Goal: Information Seeking & Learning: Learn about a topic

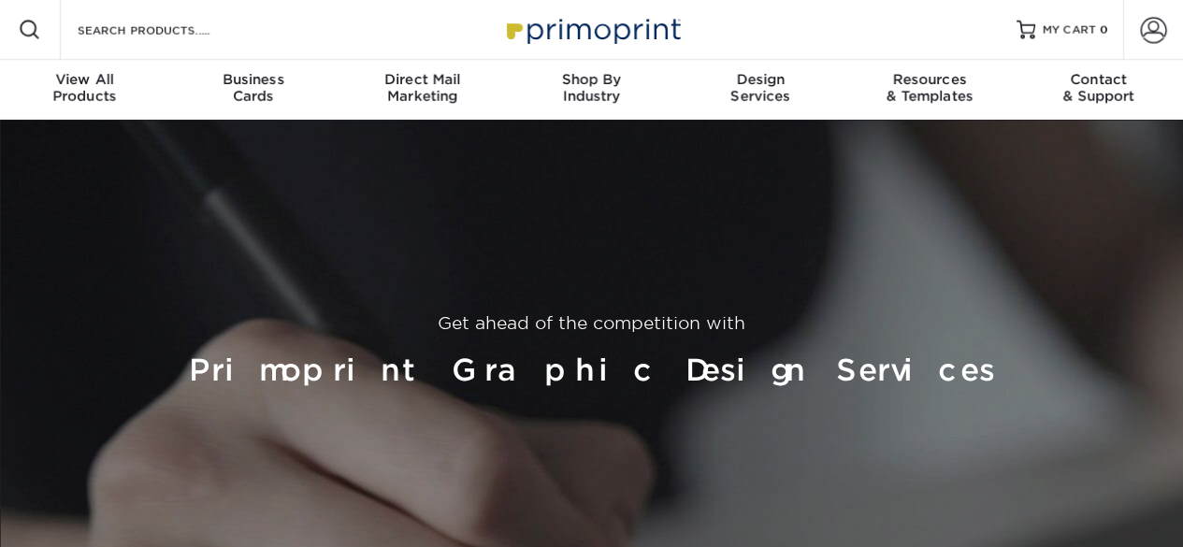
click at [591, 30] on img at bounding box center [591, 29] width 187 height 40
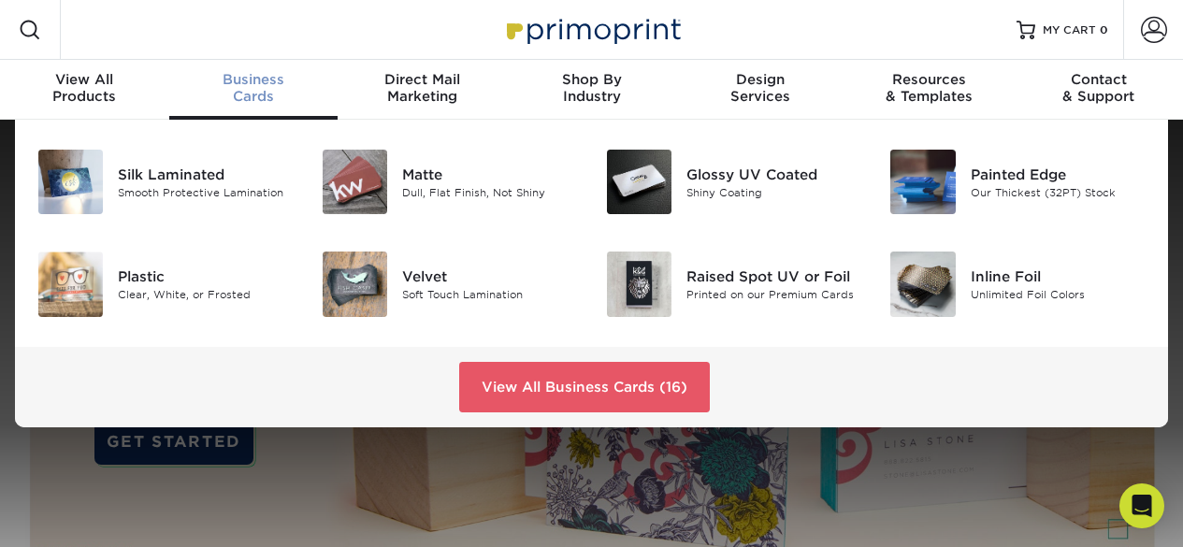
click at [244, 89] on div "Business Cards" at bounding box center [253, 88] width 169 height 34
click at [158, 190] on div "Smooth Protective Lamination" at bounding box center [206, 192] width 176 height 16
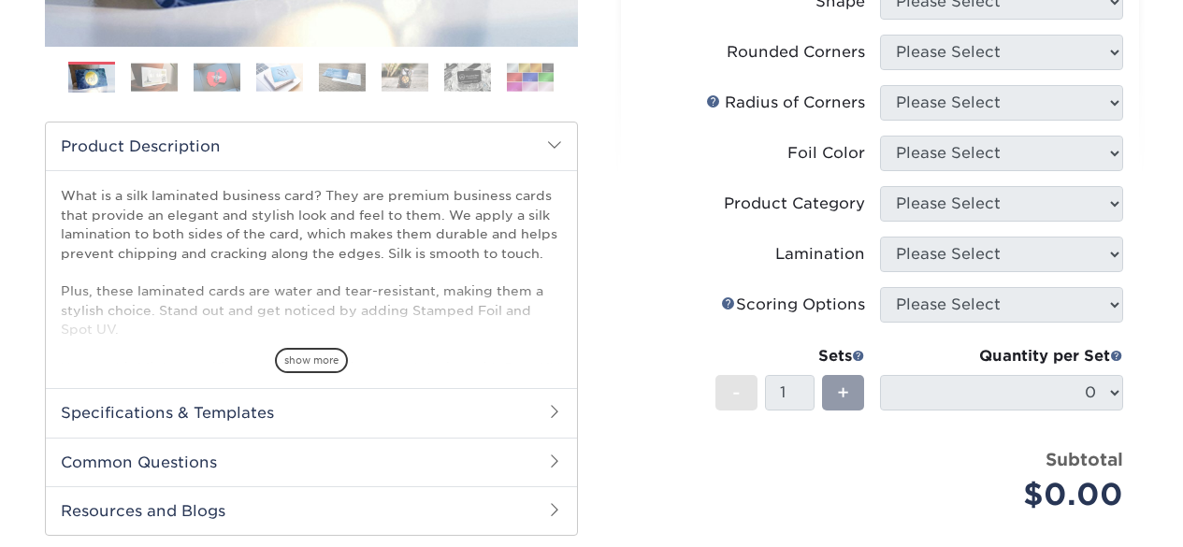
scroll to position [519, 0]
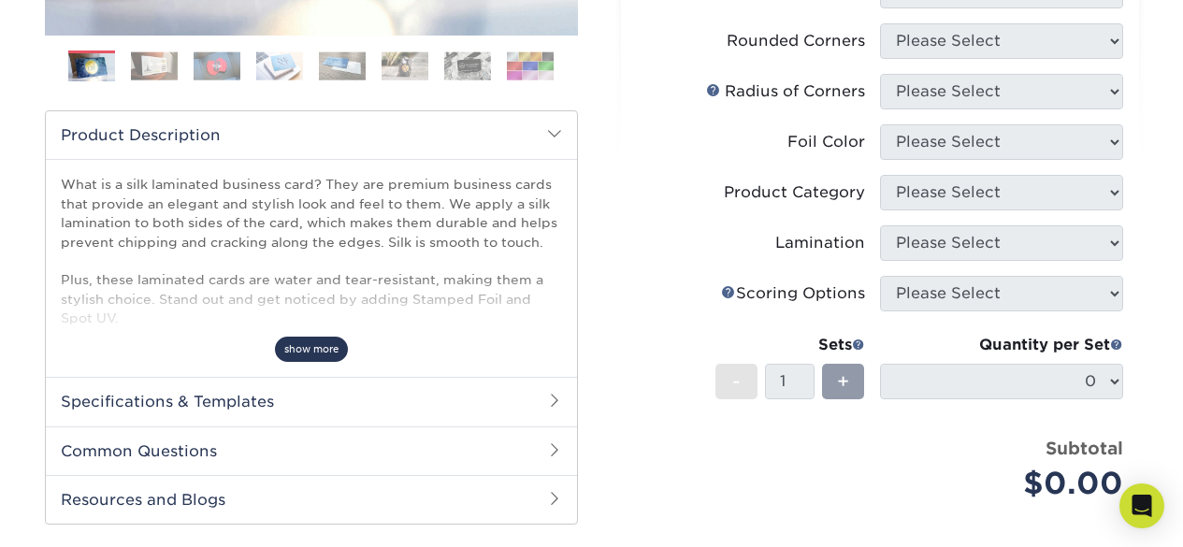
click at [309, 353] on span "show more" at bounding box center [311, 349] width 73 height 25
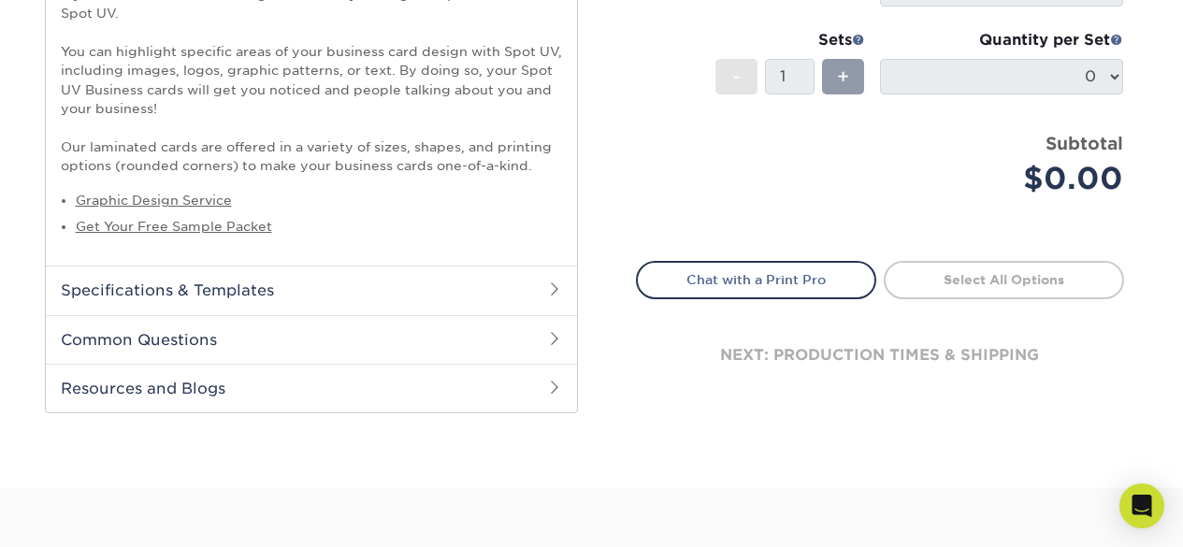
scroll to position [825, 0]
click at [442, 288] on h2 "Specifications & Templates" at bounding box center [311, 289] width 531 height 49
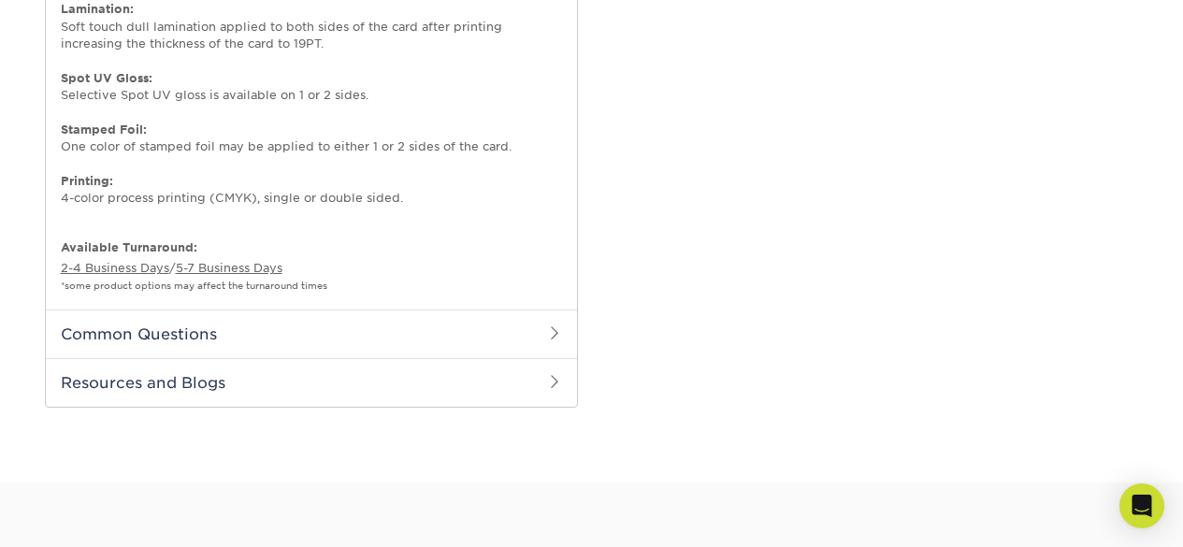
scroll to position [1266, 0]
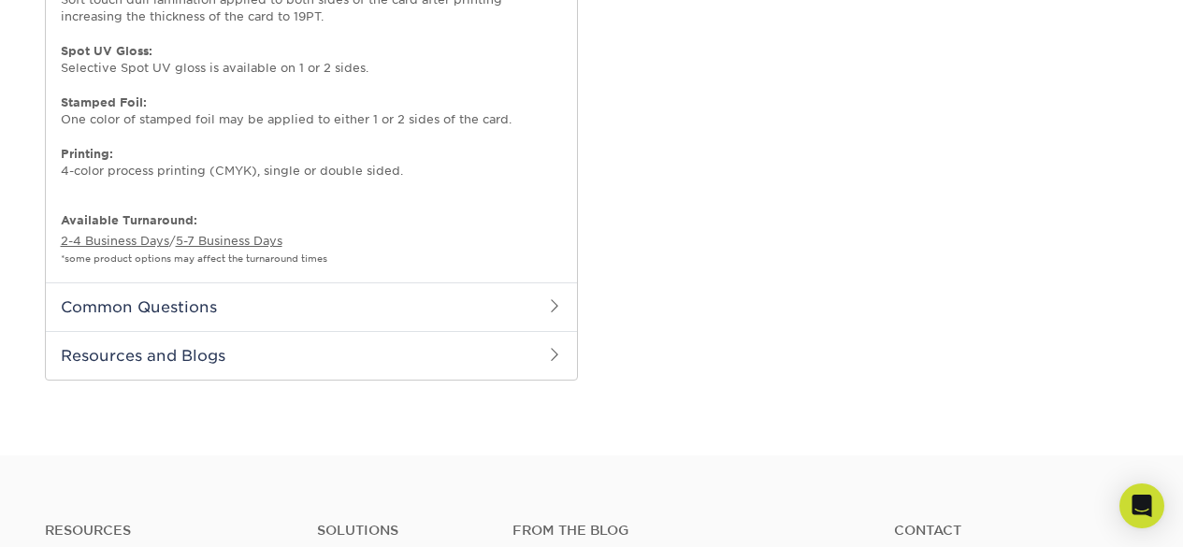
click at [454, 314] on h2 "Common Questions" at bounding box center [311, 306] width 531 height 49
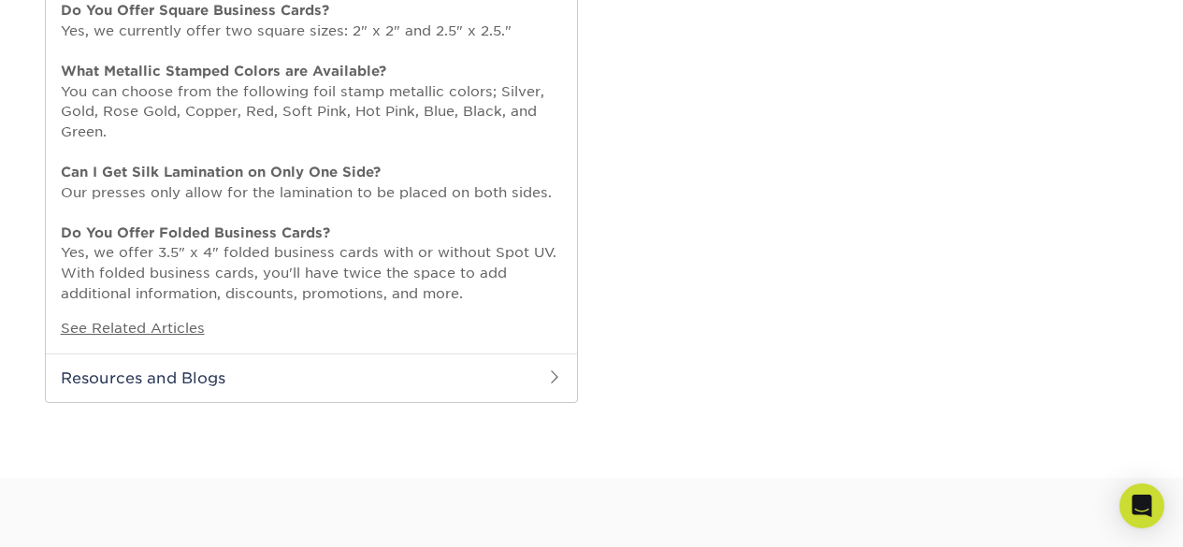
scroll to position [1860, 0]
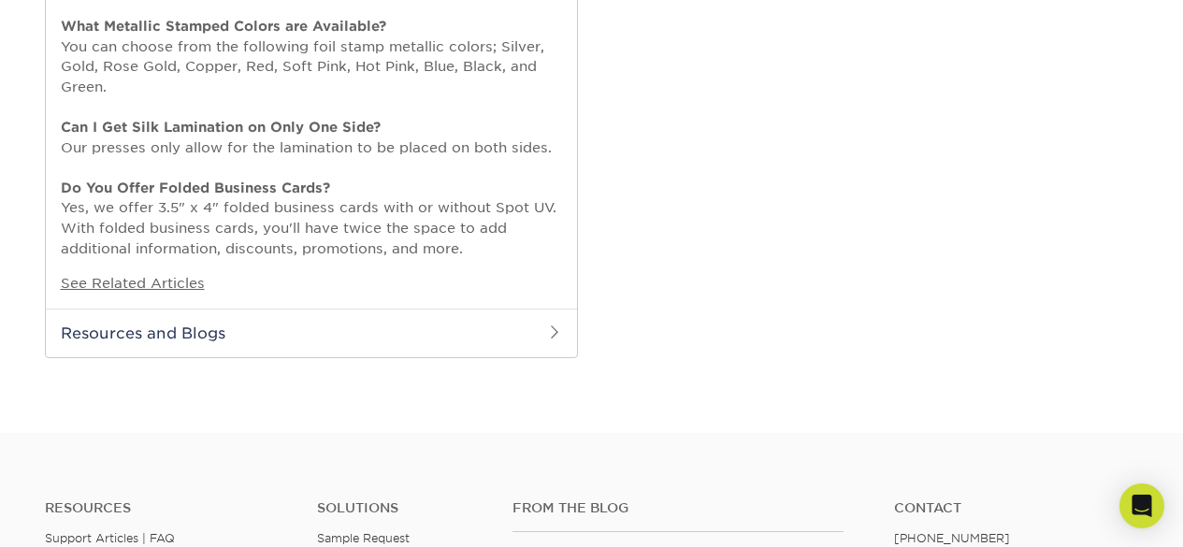
click at [342, 330] on h2 "Resources and Blogs" at bounding box center [311, 333] width 531 height 49
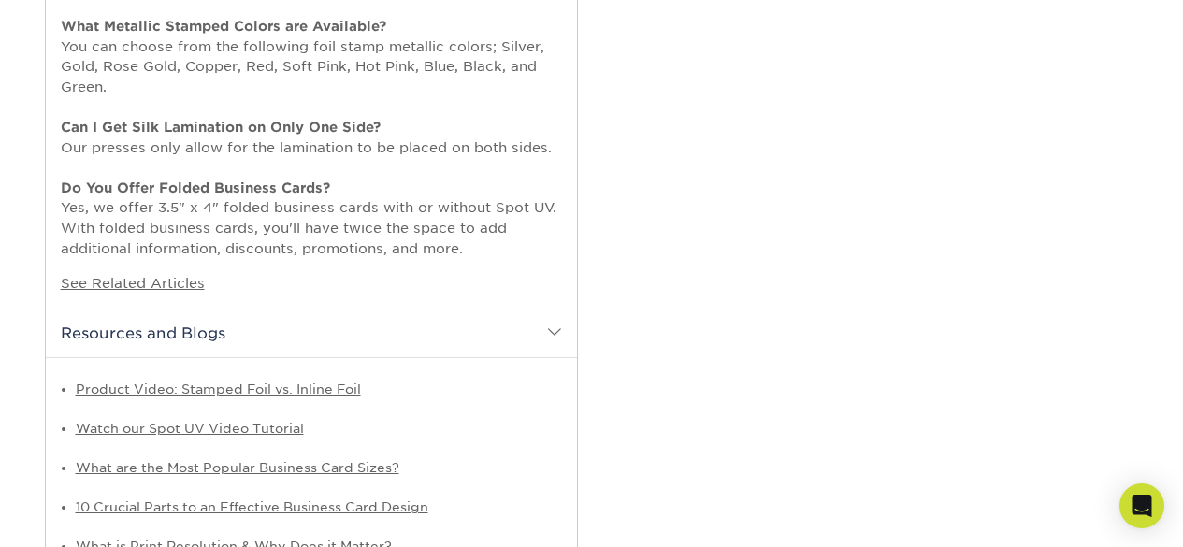
click at [342, 330] on h2 "Resources and Blogs" at bounding box center [311, 333] width 531 height 49
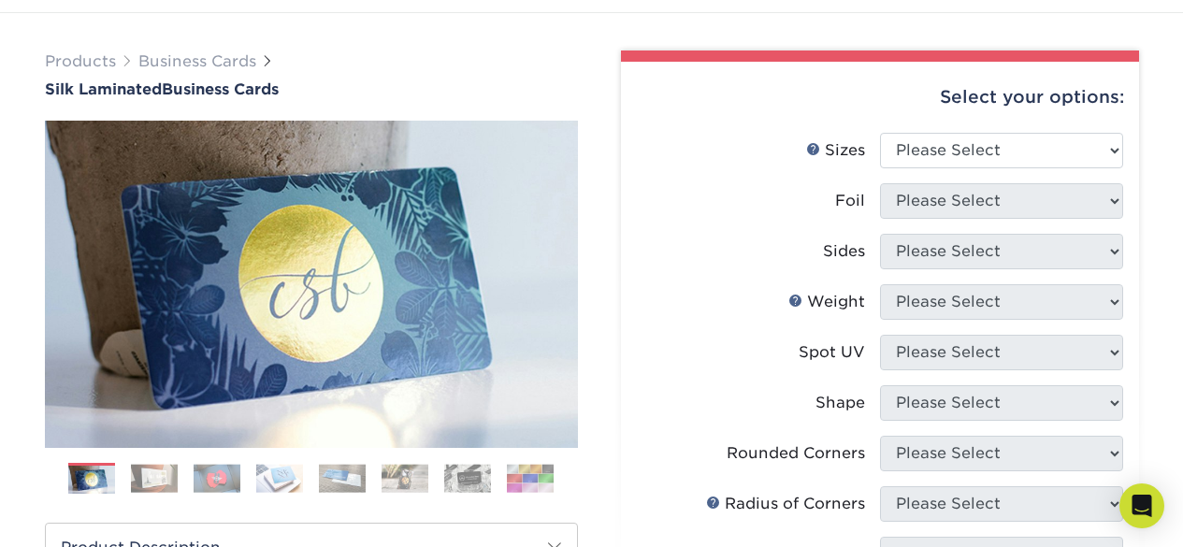
scroll to position [0, 0]
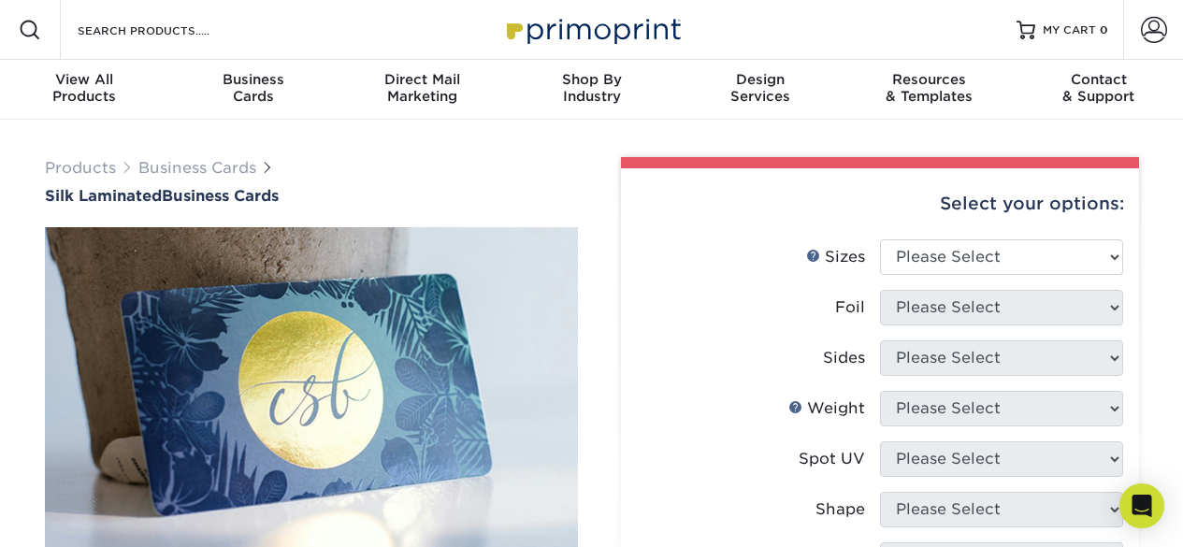
click at [561, 17] on img at bounding box center [591, 29] width 187 height 40
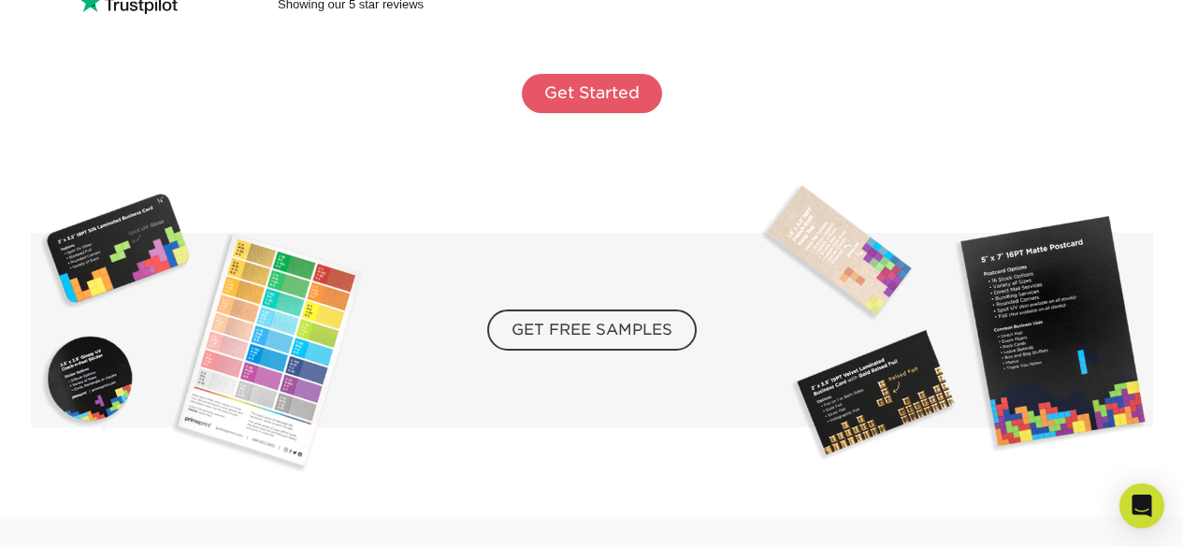
scroll to position [3018, 0]
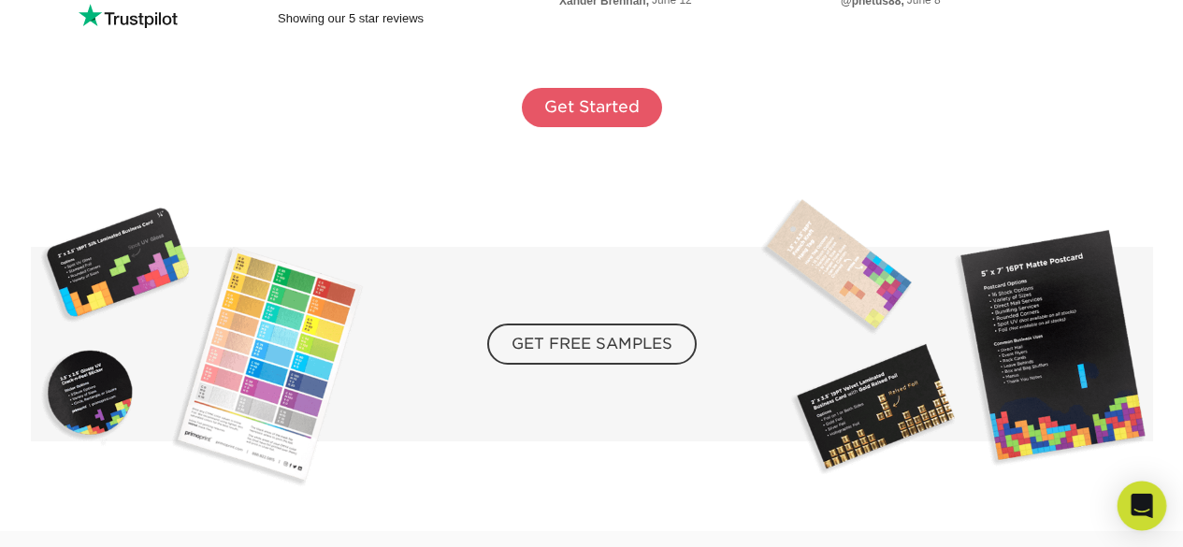
click at [1138, 502] on icon "Open Intercom Messenger" at bounding box center [1141, 506] width 22 height 24
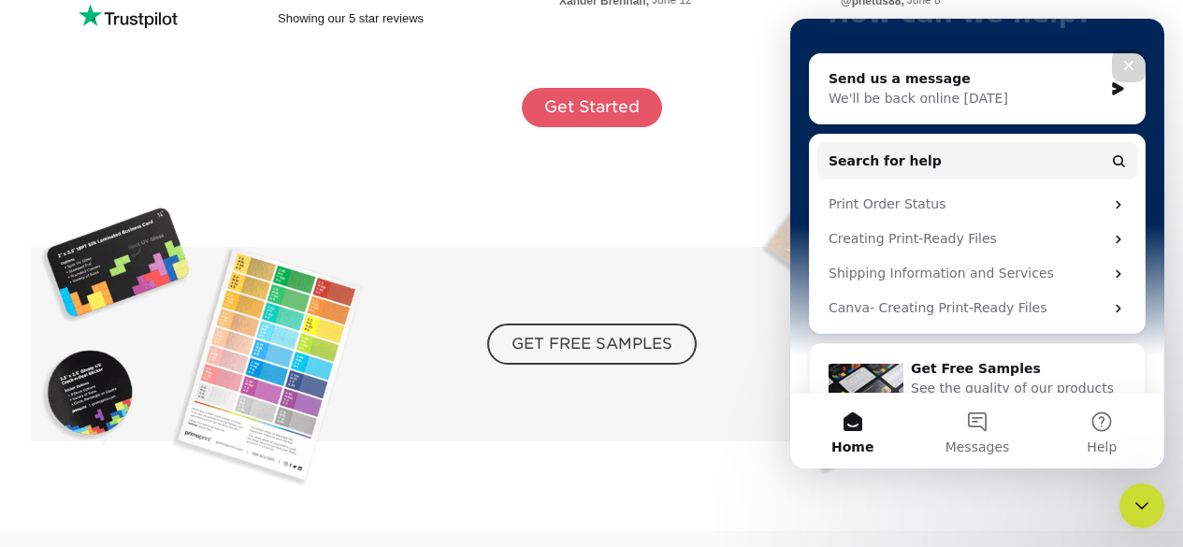
scroll to position [194, 0]
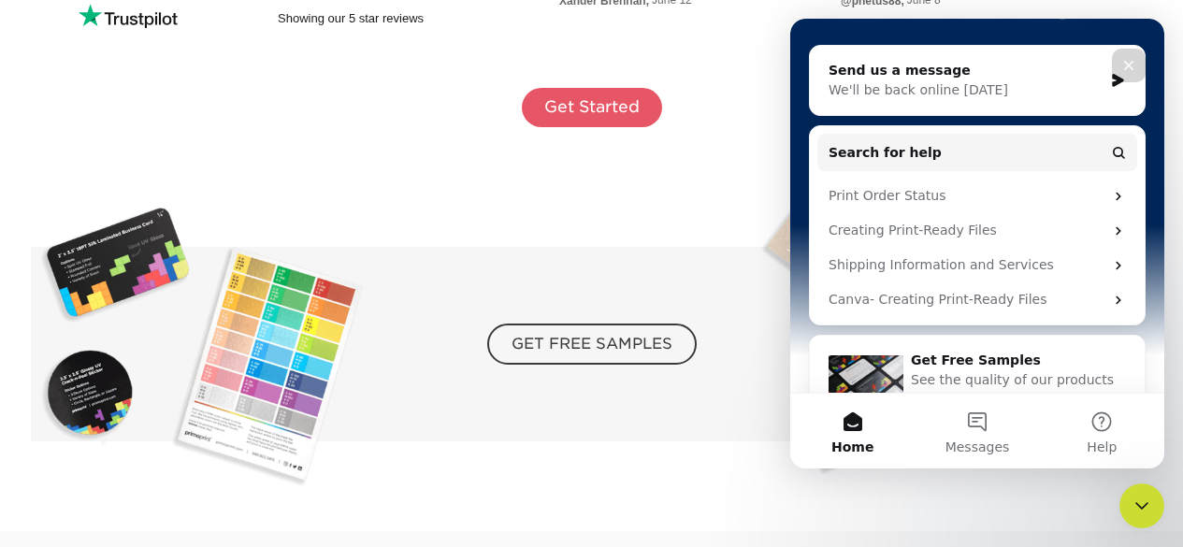
click at [1129, 69] on icon "Close" at bounding box center [1128, 65] width 15 height 15
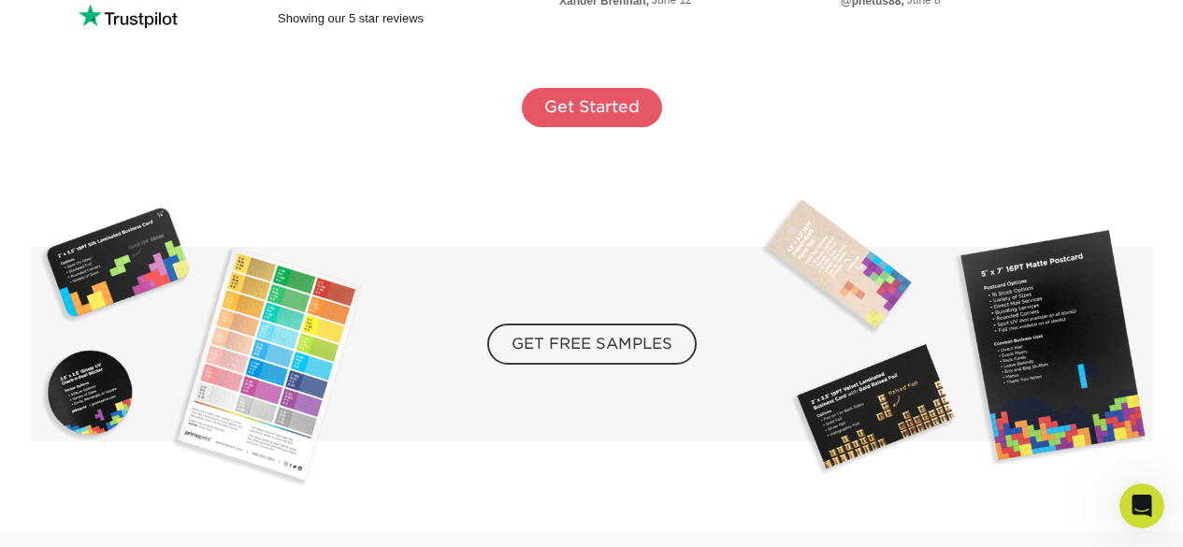
scroll to position [0, 0]
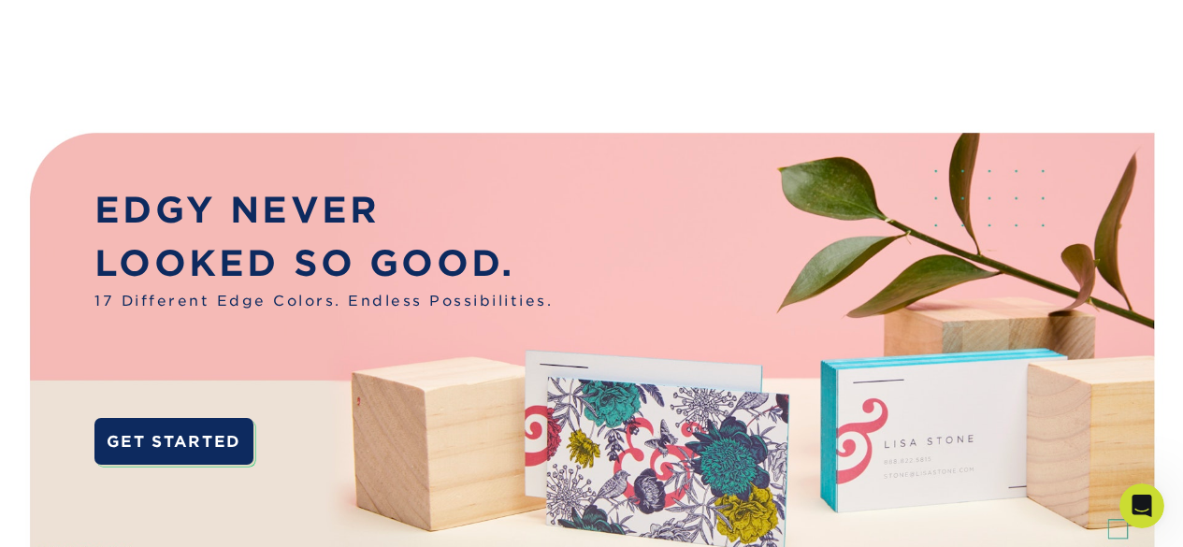
scroll to position [2409, 0]
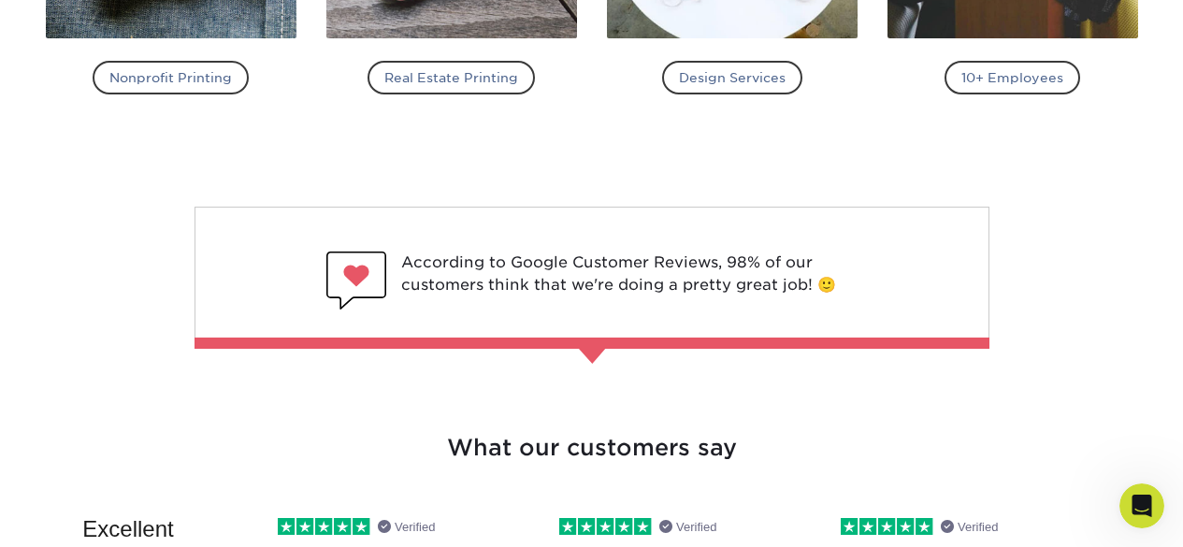
click at [617, 367] on div "According to Google Customer Reviews, 98% of our customers think that we're doi…" at bounding box center [592, 430] width 1092 height 446
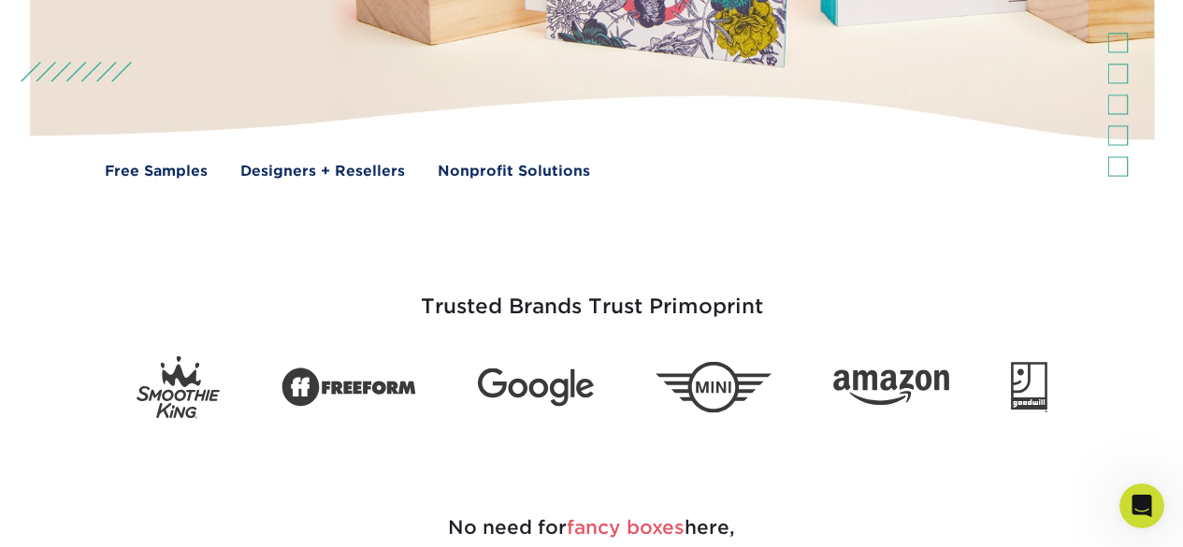
scroll to position [485, 0]
click at [330, 175] on link "Designers + Resellers" at bounding box center [322, 173] width 165 height 22
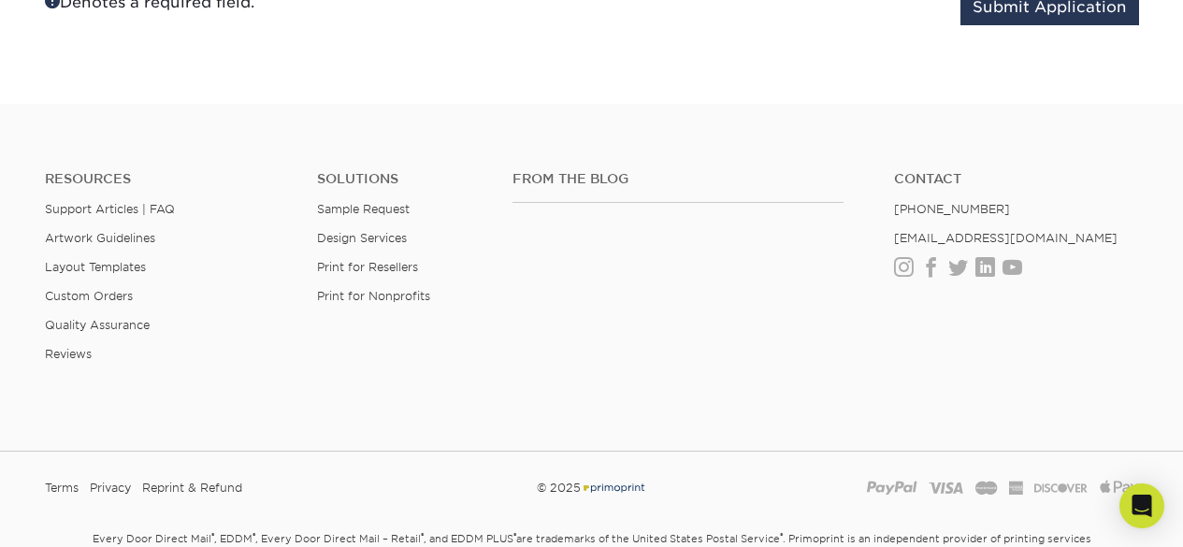
scroll to position [2456, 0]
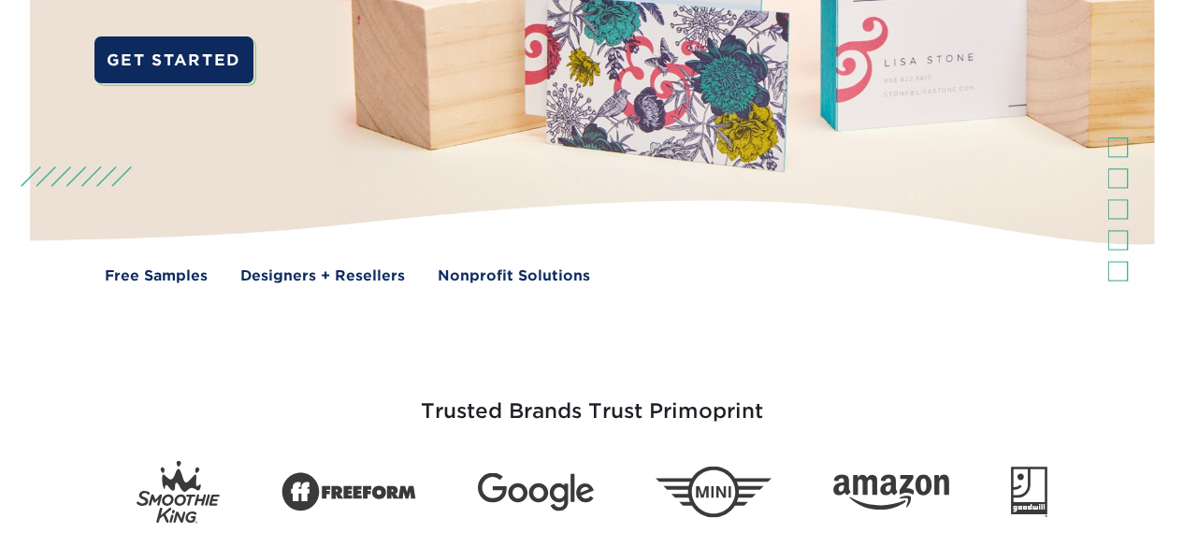
scroll to position [409, 0]
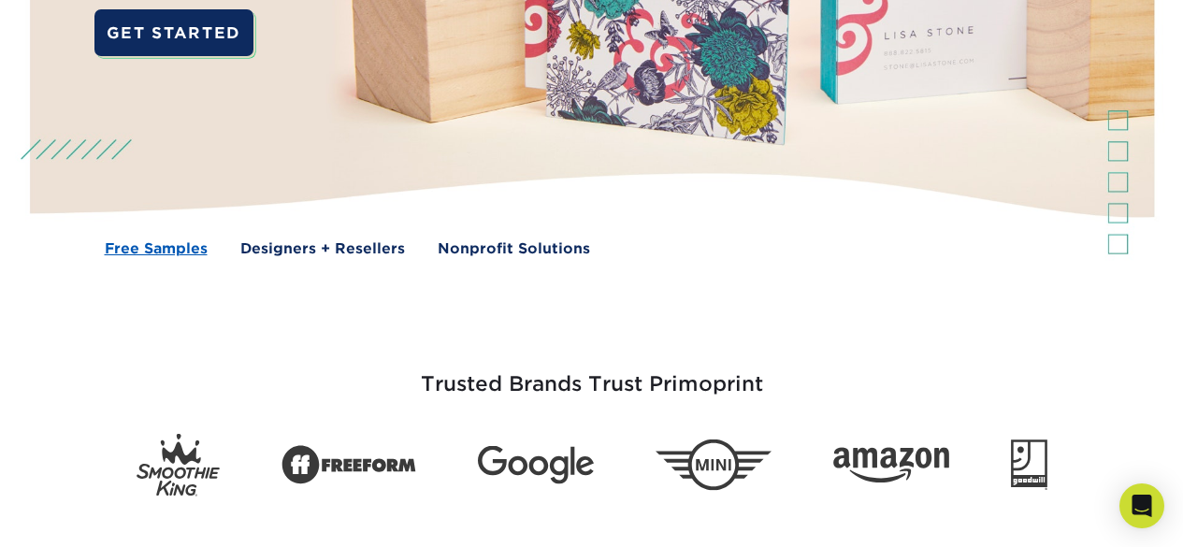
click at [146, 252] on link "Free Samples" at bounding box center [156, 249] width 103 height 22
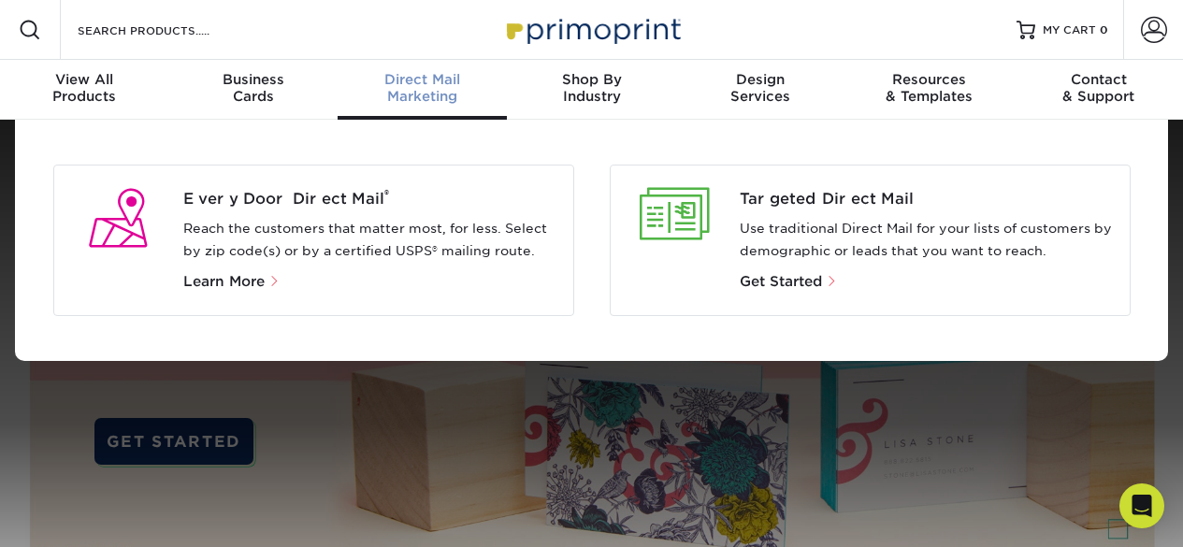
click at [415, 87] on span "Direct Mail" at bounding box center [422, 79] width 169 height 17
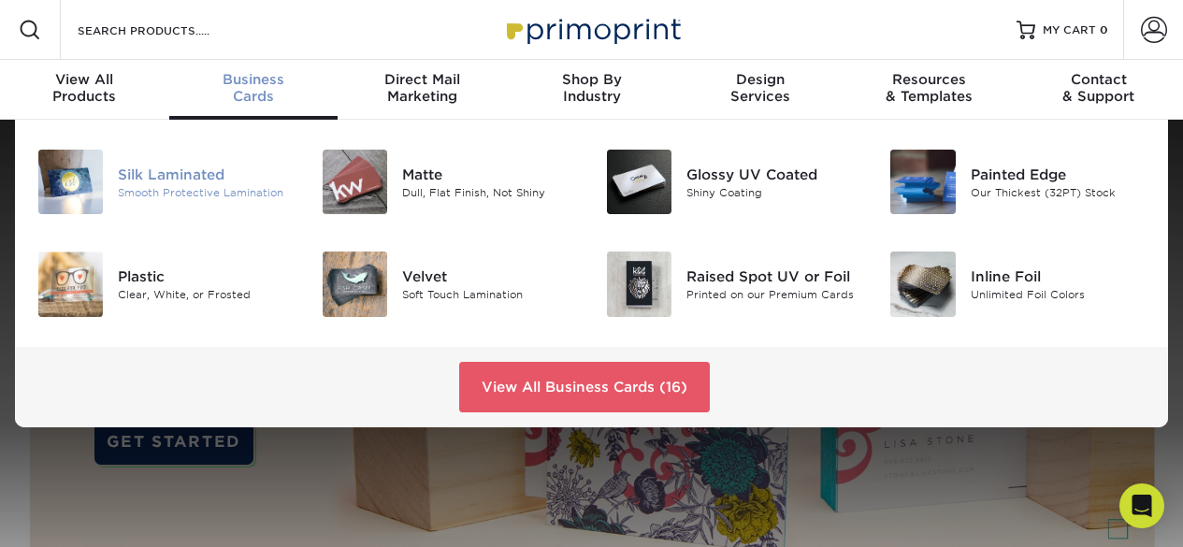
click at [155, 165] on div "Silk Laminated" at bounding box center [206, 174] width 176 height 21
